Goal: Navigation & Orientation: Go to known website

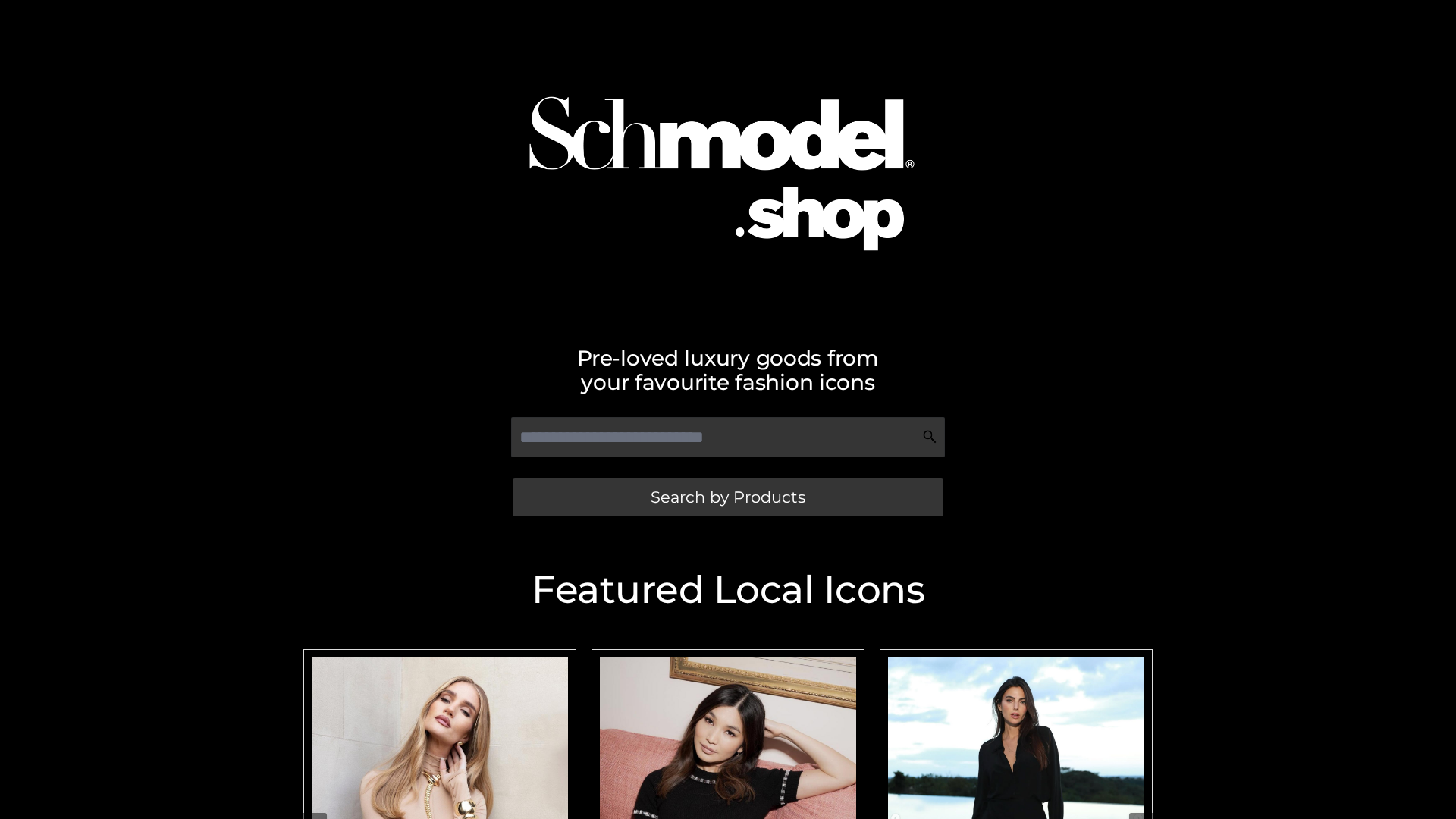
scroll to position [122, 0]
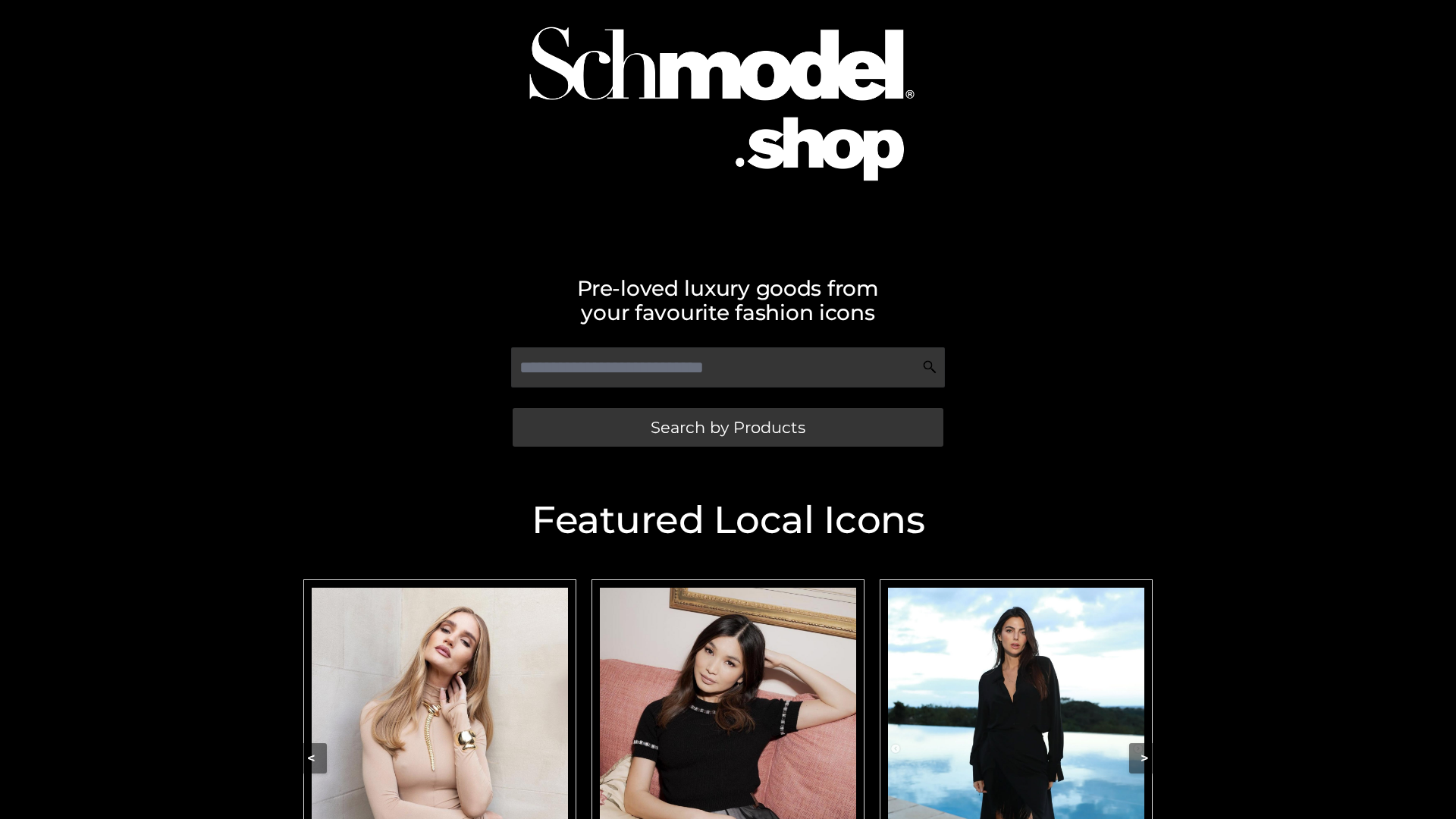
scroll to position [107, 0]
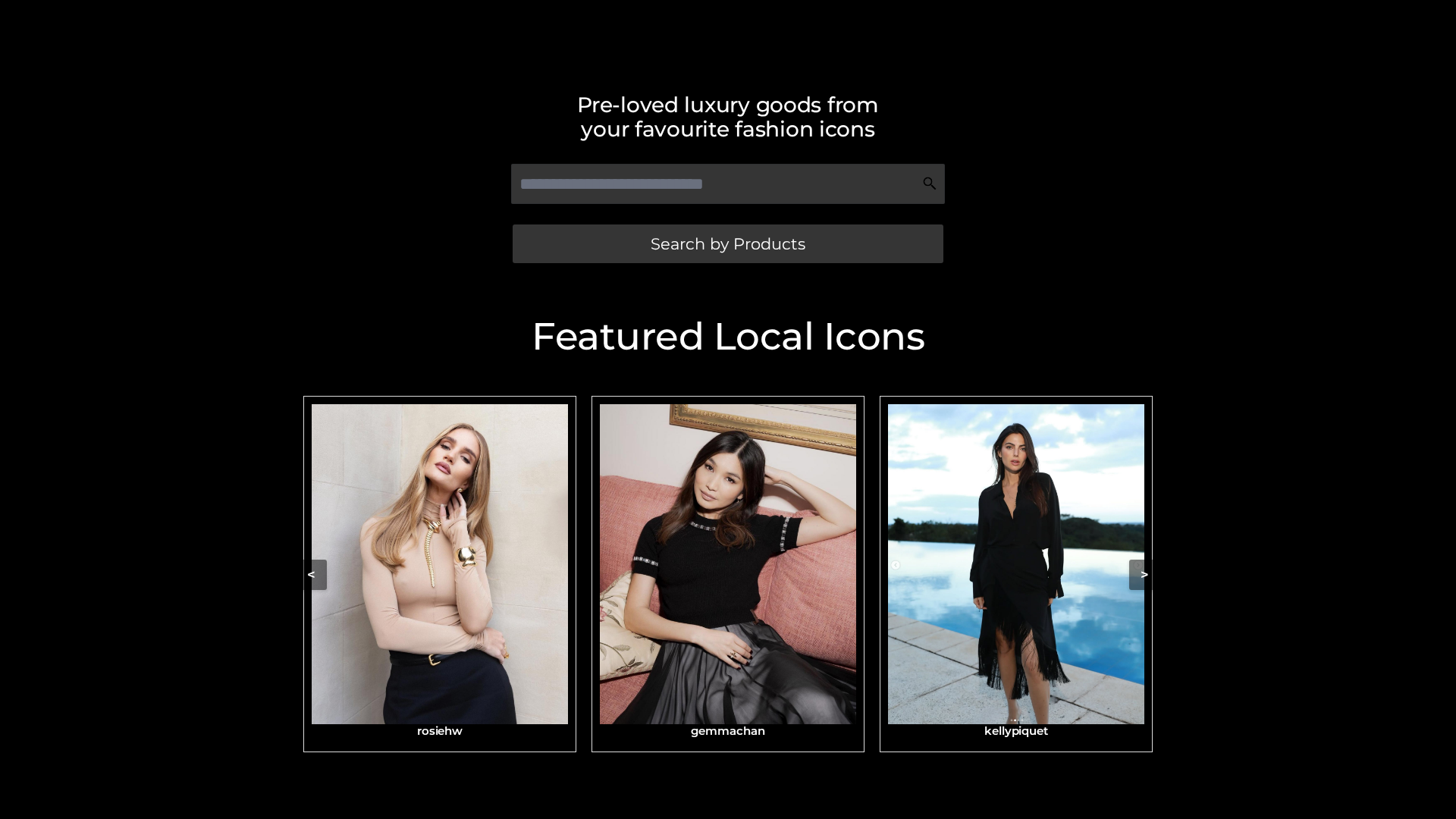
scroll to position [323, 0]
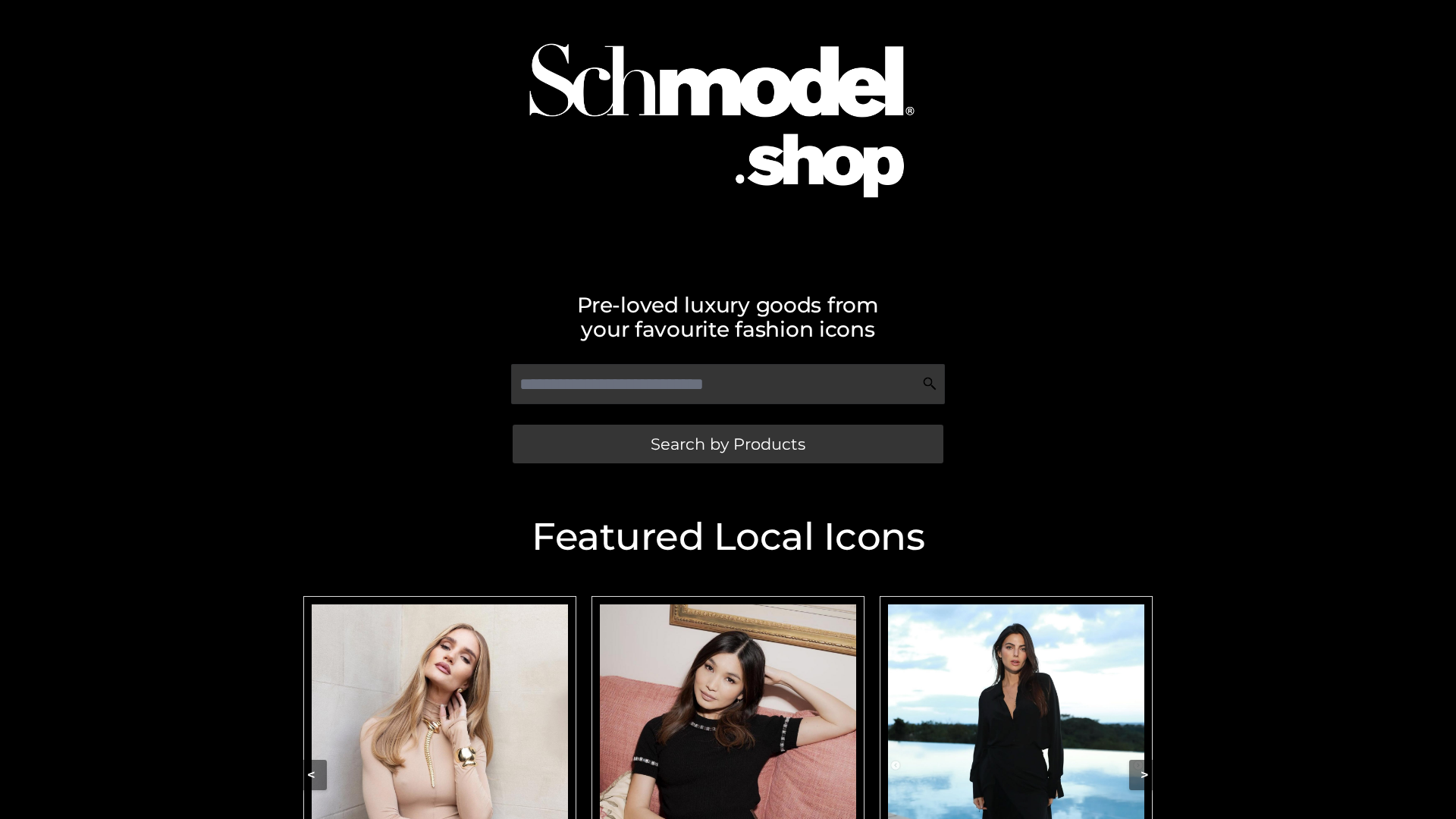
scroll to position [57, 0]
